Goal: Transaction & Acquisition: Purchase product/service

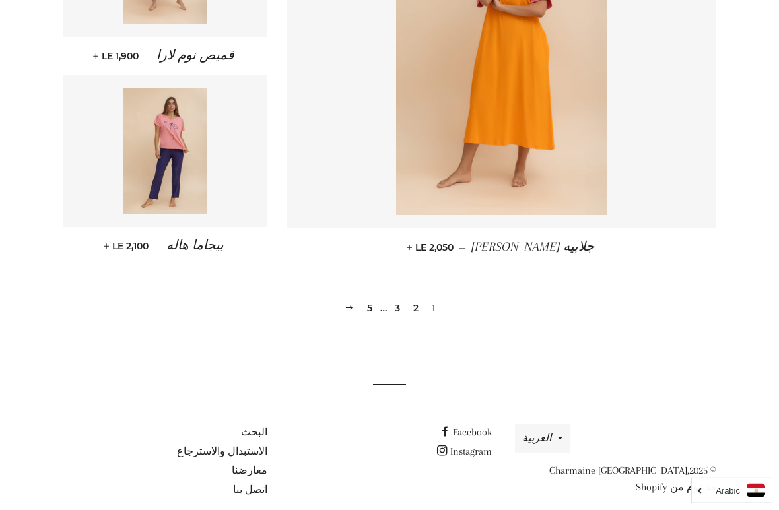
scroll to position [1839, 0]
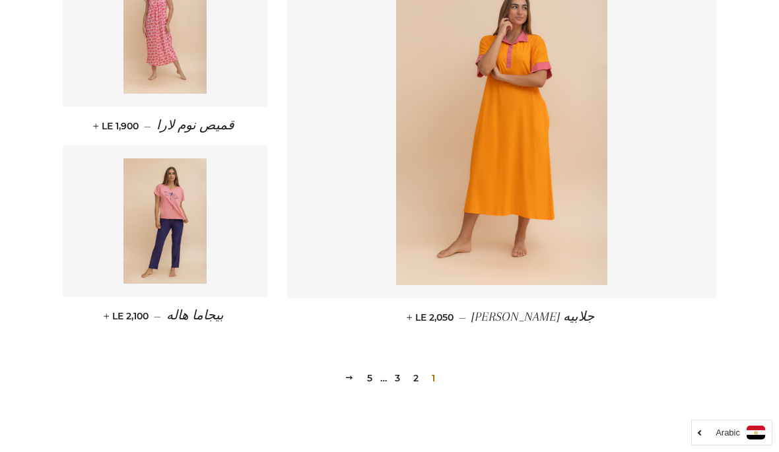
scroll to position [1752, 0]
click at [357, 382] on link "التالي" at bounding box center [349, 378] width 20 height 20
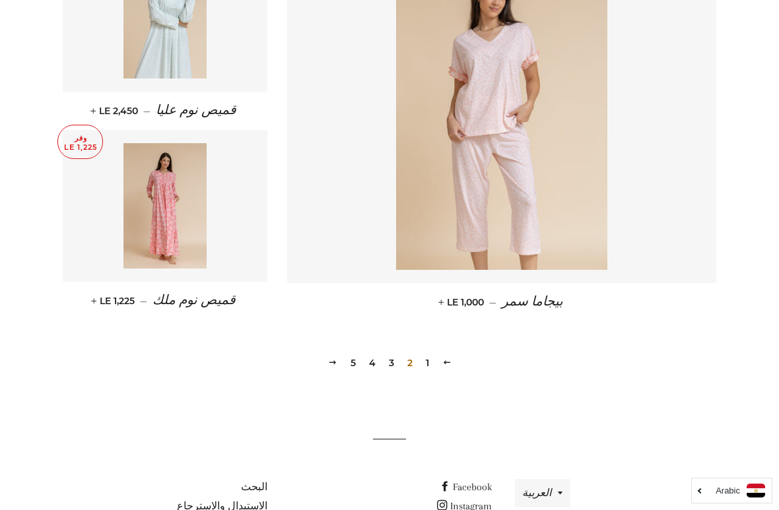
scroll to position [1839, 0]
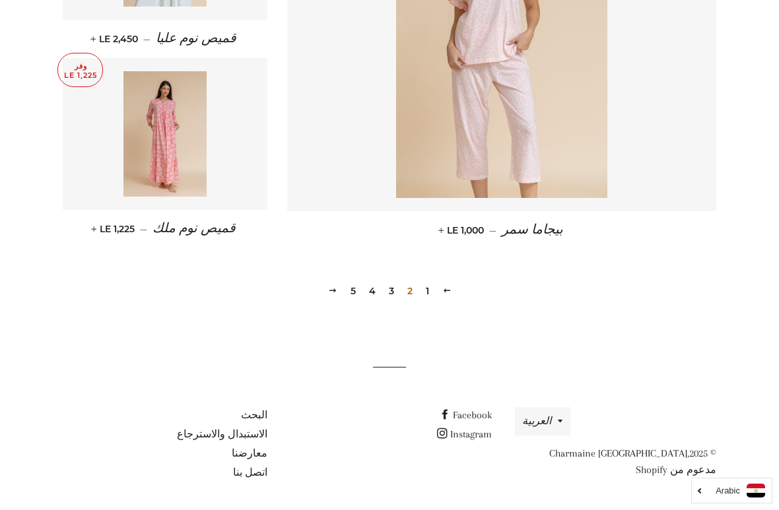
click at [330, 296] on link "التالي" at bounding box center [333, 291] width 20 height 20
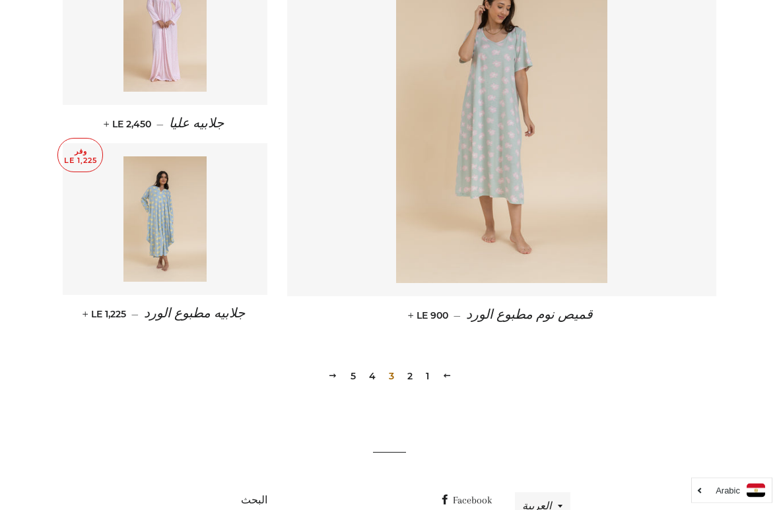
scroll to position [1754, 0]
click at [336, 377] on span at bounding box center [332, 376] width 9 height 10
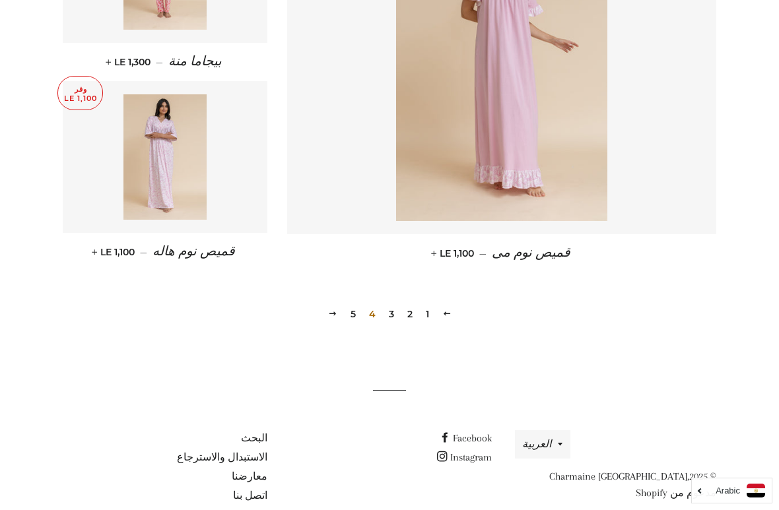
scroll to position [1839, 0]
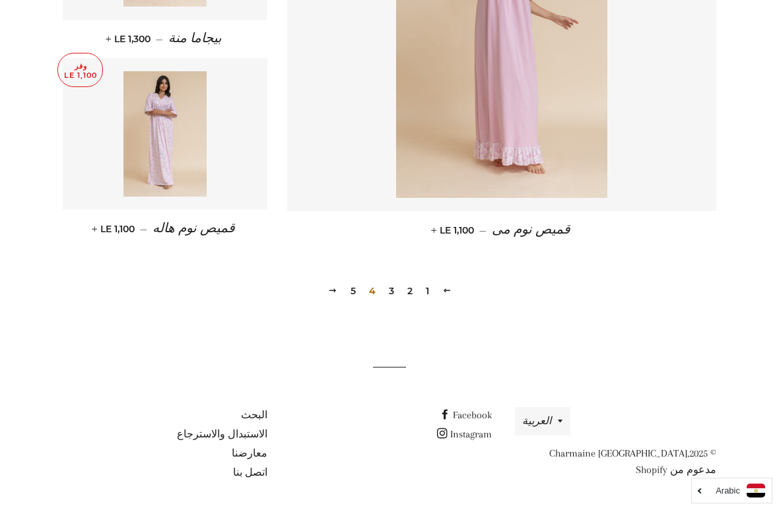
click at [334, 291] on span at bounding box center [332, 291] width 9 height 10
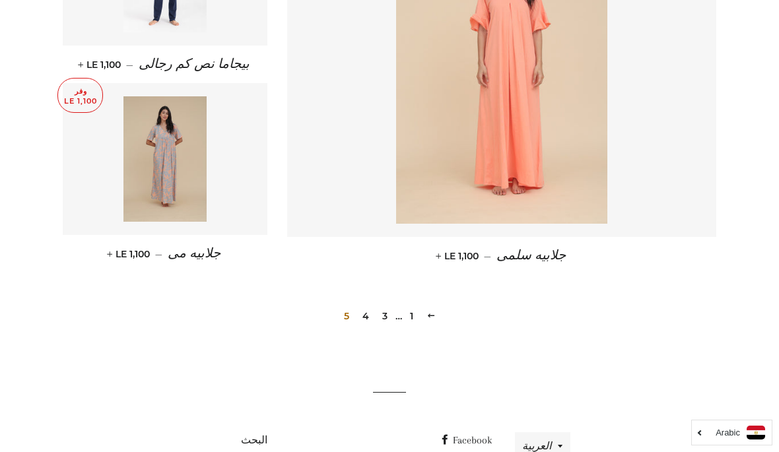
scroll to position [982, 0]
